Goal: Task Accomplishment & Management: Use online tool/utility

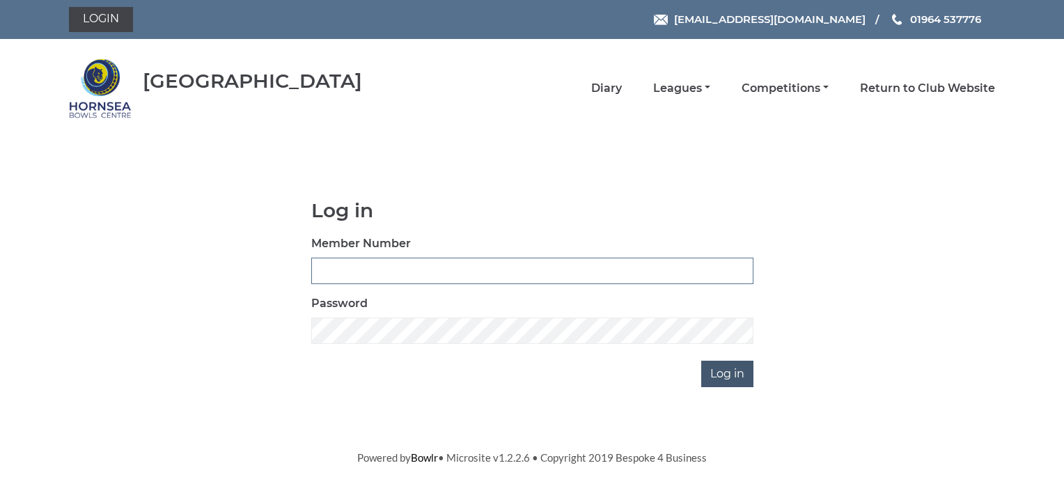
type input "0070"
click at [717, 374] on input "Log in" at bounding box center [727, 374] width 52 height 26
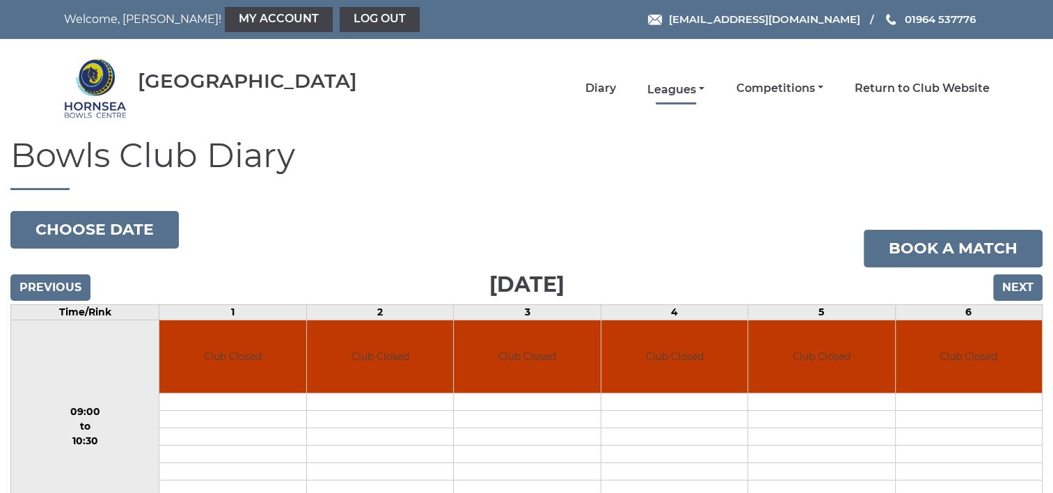
click at [660, 90] on link "Leagues" at bounding box center [675, 89] width 57 height 15
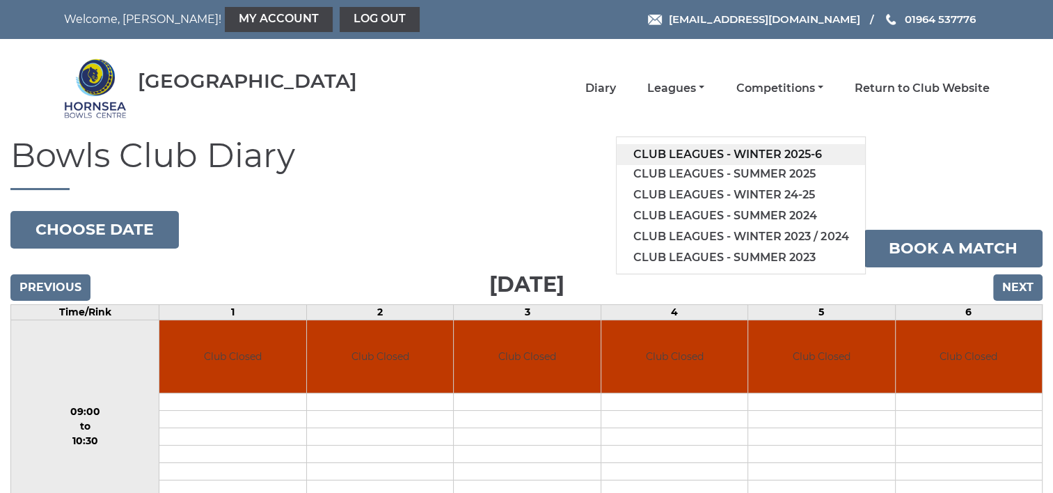
click at [643, 153] on link "Club leagues - Winter 2025-6" at bounding box center [741, 154] width 249 height 21
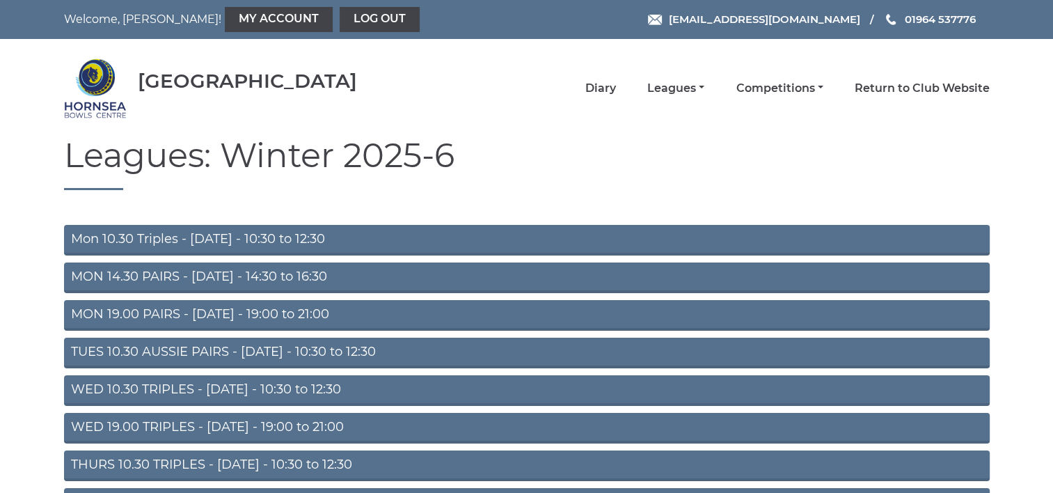
click at [480, 352] on link "TUES 10.30 AUSSIE PAIRS - Tuesday - 10:30 to 12:30" at bounding box center [527, 353] width 926 height 31
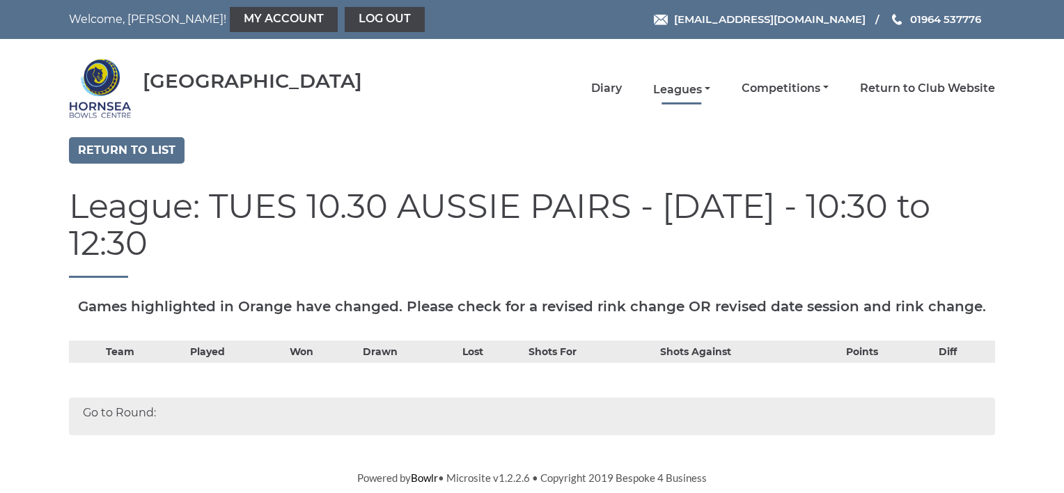
click at [674, 88] on link "Leagues" at bounding box center [681, 89] width 57 height 15
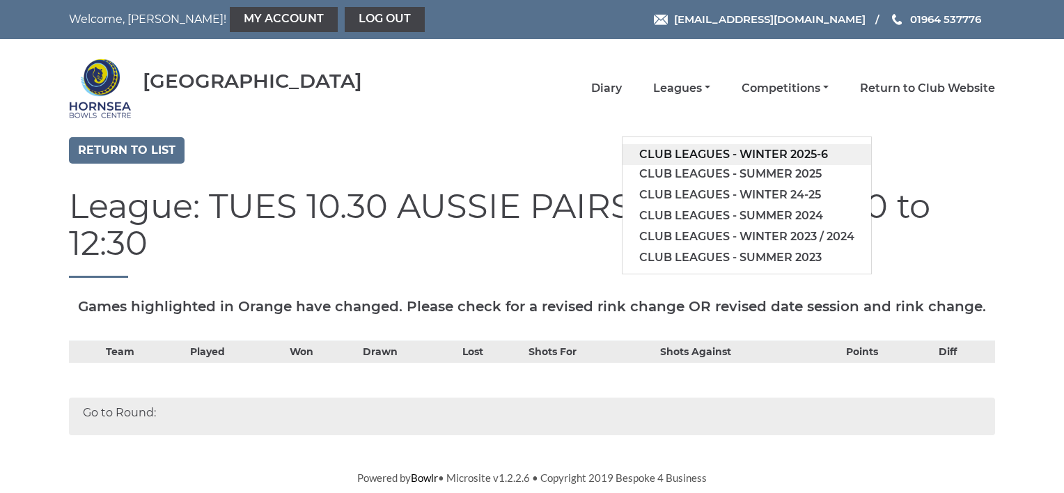
click at [645, 152] on link "Club leagues - Winter 2025-6" at bounding box center [746, 154] width 249 height 21
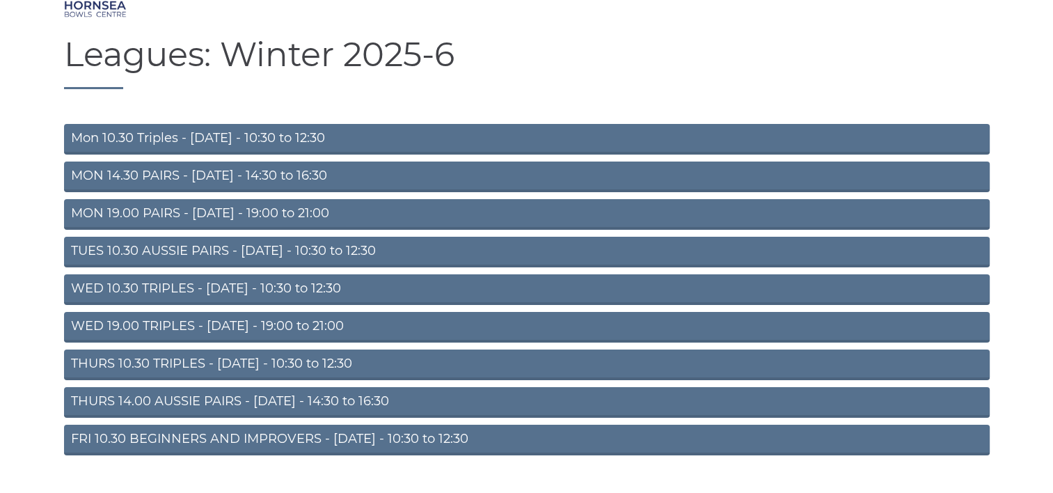
scroll to position [131, 0]
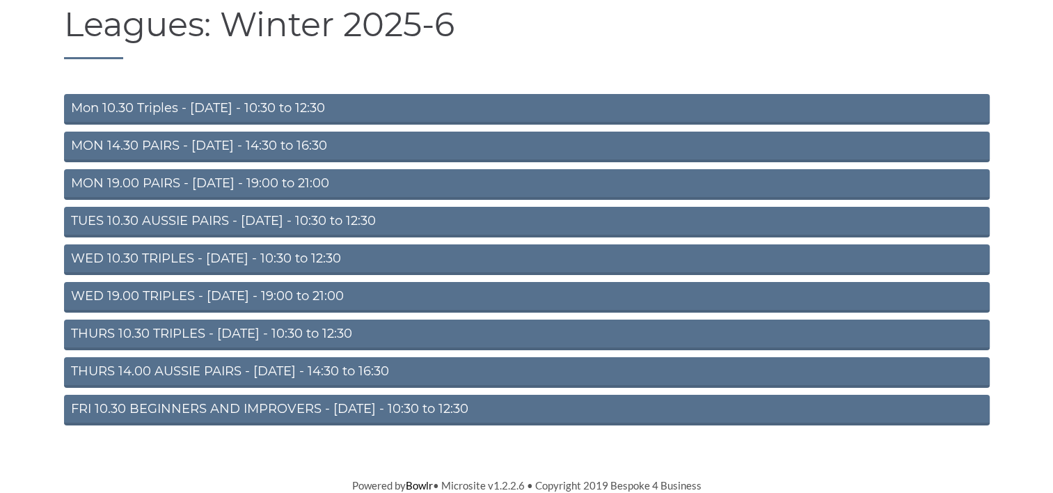
click at [221, 223] on link "TUES 10.30 AUSSIE PAIRS - Tuesday - 10:30 to 12:30" at bounding box center [527, 222] width 926 height 31
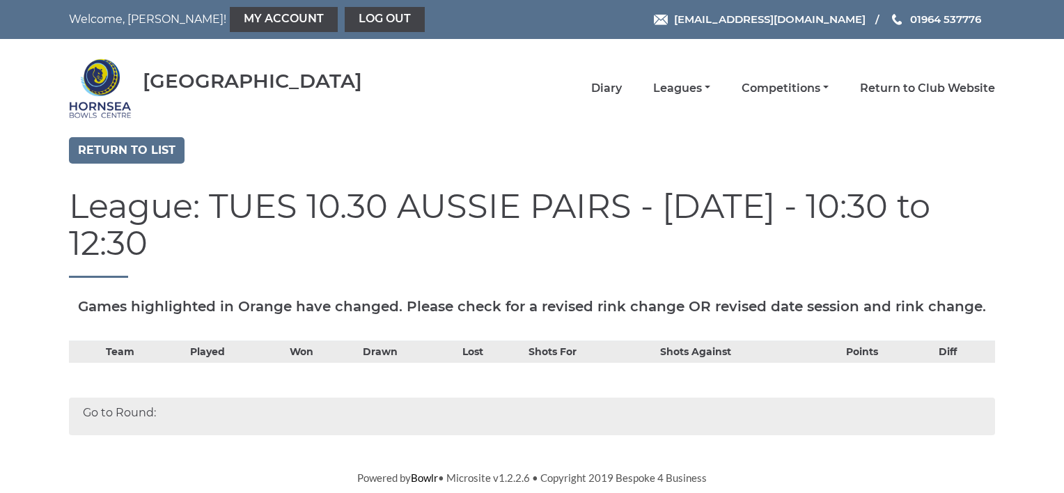
click at [188, 418] on div "Go to Round:" at bounding box center [532, 417] width 926 height 38
click at [132, 412] on div "Go to Round:" at bounding box center [532, 417] width 926 height 38
click at [607, 91] on link "Diary" at bounding box center [606, 89] width 31 height 15
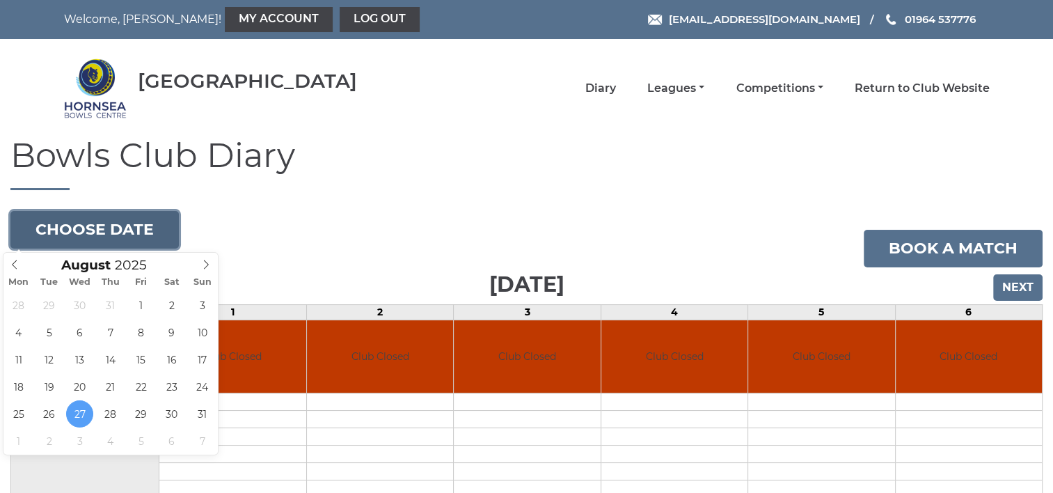
click at [148, 230] on button "Choose date" at bounding box center [94, 230] width 168 height 38
type input "2025-08-28"
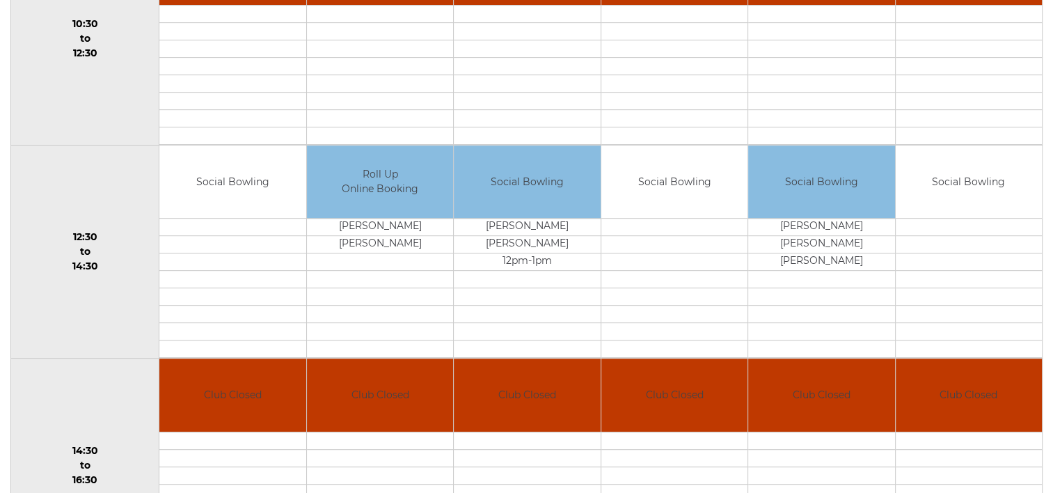
scroll to position [627, 0]
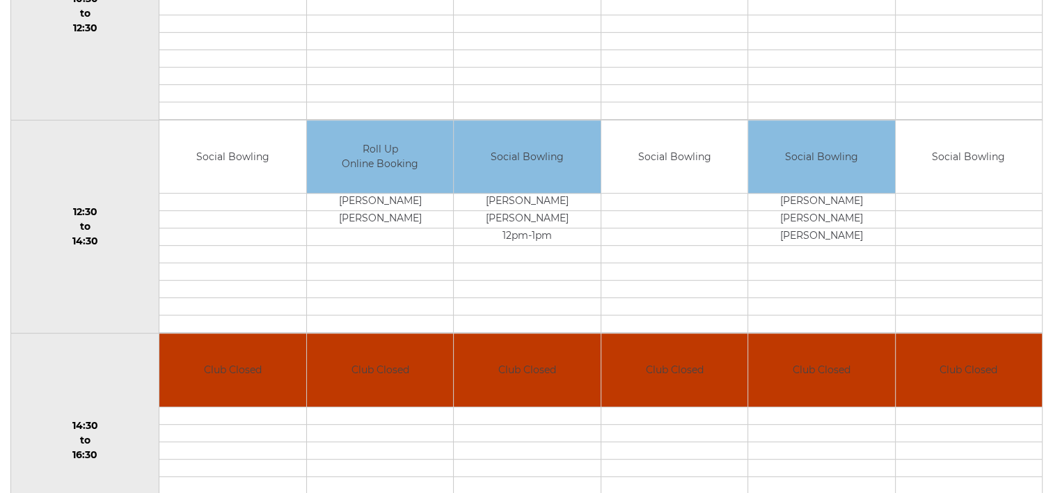
click at [191, 201] on td at bounding box center [232, 202] width 146 height 17
click at [258, 196] on td at bounding box center [232, 202] width 146 height 17
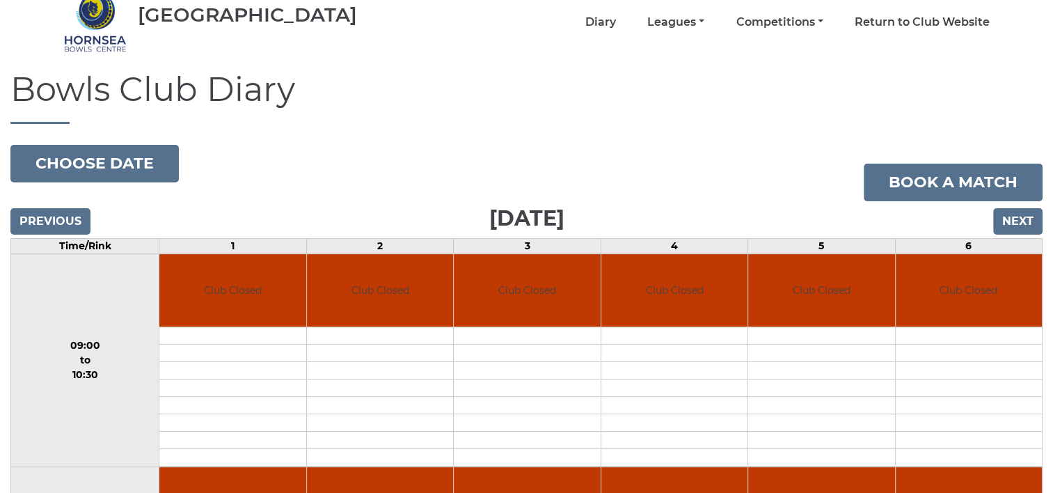
scroll to position [0, 0]
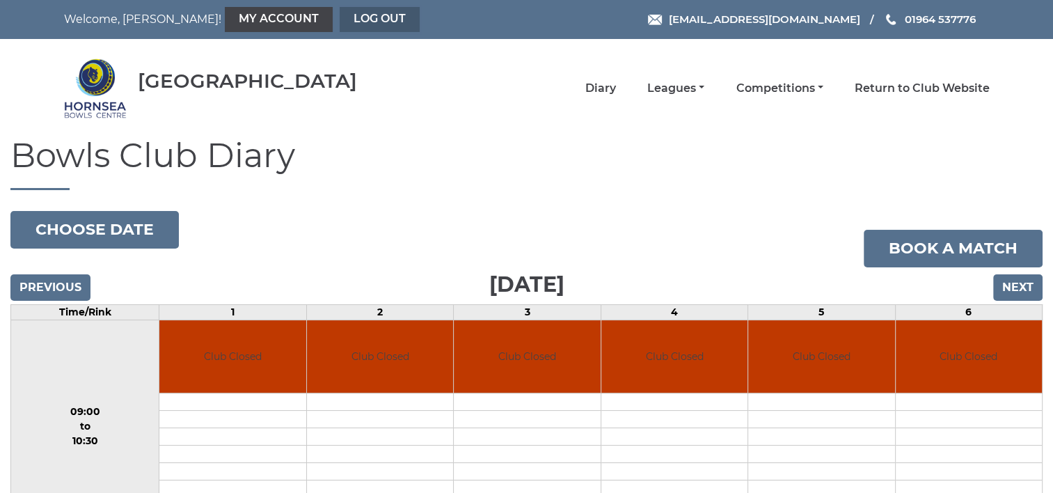
click at [340, 14] on link "Log out" at bounding box center [380, 19] width 80 height 25
